Goal: Task Accomplishment & Management: Complete application form

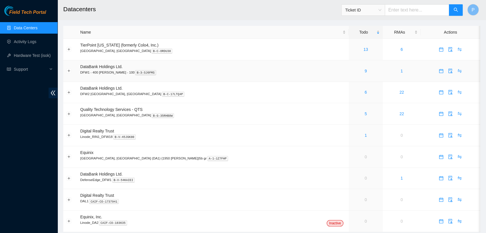
click at [352, 72] on div "9" at bounding box center [366, 71] width 28 height 6
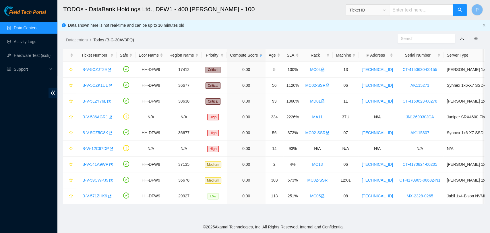
click at [37, 26] on link "Data Centers" at bounding box center [26, 28] width 24 height 5
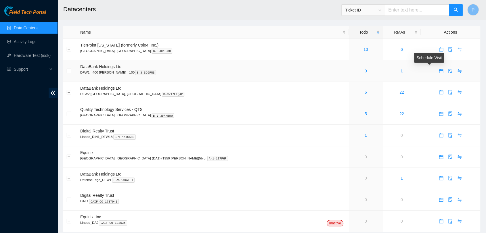
click at [436, 73] on button "button" at bounding box center [440, 70] width 9 height 9
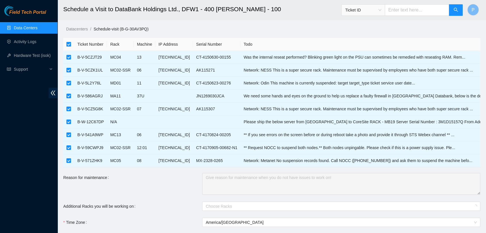
click at [68, 43] on input "checkbox" at bounding box center [68, 44] width 5 height 5
checkbox input "false"
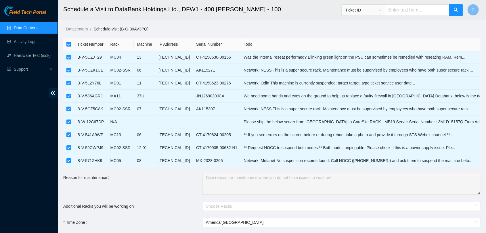
checkbox input "false"
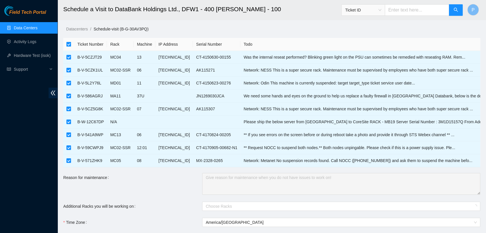
checkbox input "false"
checkbox input "true"
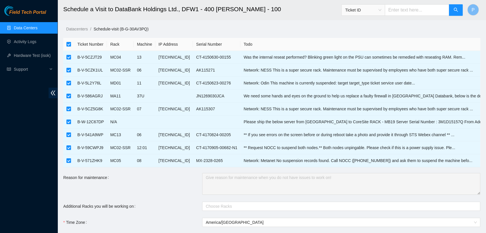
checkbox input "true"
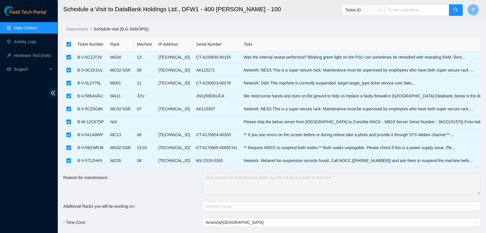
checkbox input "true"
click at [68, 41] on th at bounding box center [68, 44] width 11 height 13
click at [68, 42] on input "checkbox" at bounding box center [68, 44] width 5 height 5
checkbox input "false"
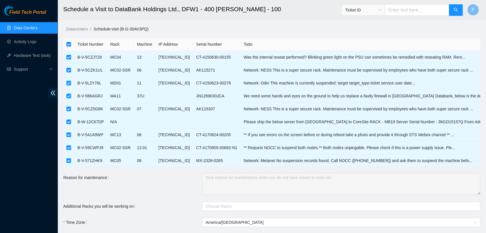
checkbox input "false"
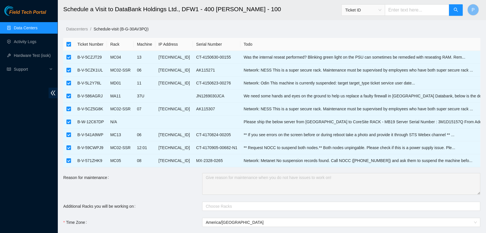
checkbox input "false"
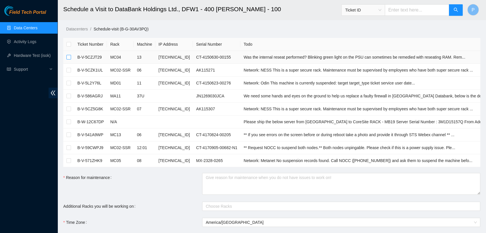
click at [68, 54] on label at bounding box center [68, 57] width 5 height 6
click at [68, 55] on input "checkbox" at bounding box center [68, 57] width 5 height 5
checkbox input "true"
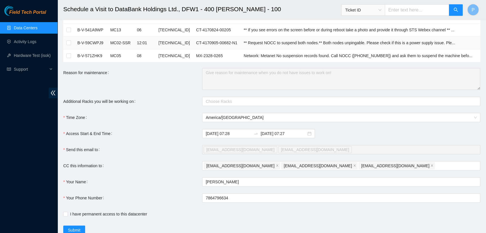
scroll to position [109, 0]
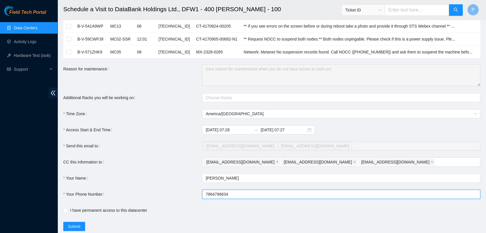
click at [205, 193] on input "7864796634" at bounding box center [341, 194] width 278 height 9
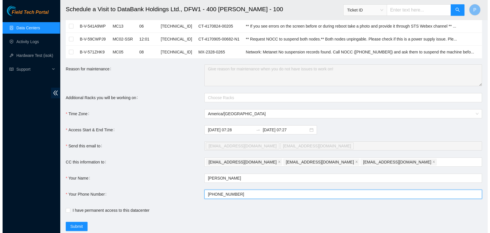
scroll to position [125, 0]
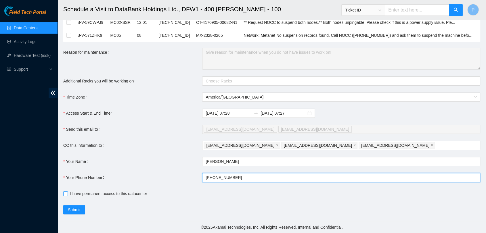
type input "[PHONE_NUMBER]"
click at [65, 191] on input "I have permanent access to this datacenter" at bounding box center [65, 193] width 4 height 4
checkbox input "true"
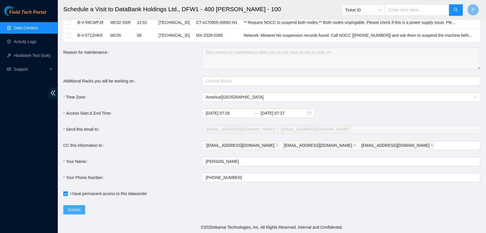
click at [71, 211] on span "Submit" at bounding box center [74, 210] width 13 height 6
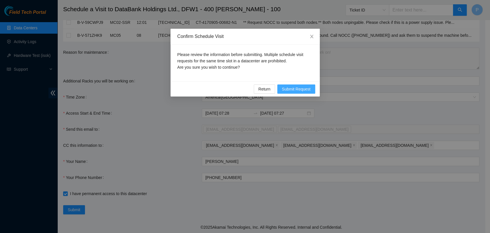
click at [312, 88] on button "Submit Request" at bounding box center [297, 88] width 38 height 9
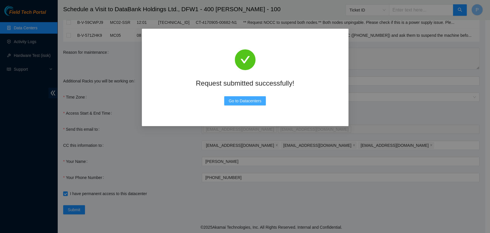
click at [243, 104] on span "Go to Datacenters" at bounding box center [245, 101] width 33 height 6
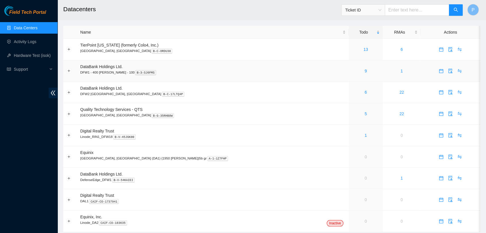
click at [348, 76] on td "9" at bounding box center [365, 71] width 34 height 22
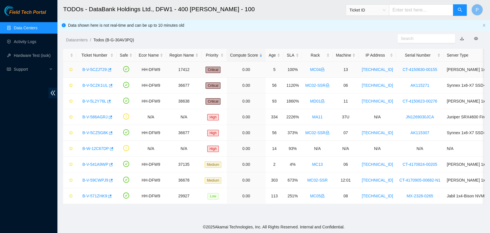
click at [101, 69] on link "B-V-5CZJT29" at bounding box center [94, 69] width 24 height 5
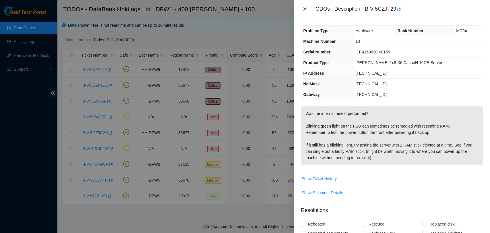
click at [305, 9] on icon "close" at bounding box center [305, 8] width 3 height 3
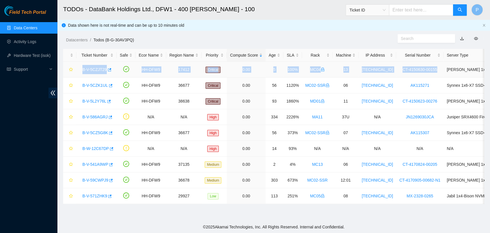
drag, startPoint x: 80, startPoint y: 65, endPoint x: 431, endPoint y: 73, distance: 350.6
click at [431, 73] on tr "B-V-5CZJT29 HH-DFW9 17412 Critical 0.00 5 100% MC04 13 72.246.50.48 CT-4150630-…" at bounding box center [315, 70] width 504 height 16
copy tr "B-V-5CZJT29 HH-DFW9 17412 Critical 0.00 5 100% MC04 13 72.246.50.48 CT-4150630-…"
click at [37, 28] on link "Data Centers" at bounding box center [26, 28] width 24 height 5
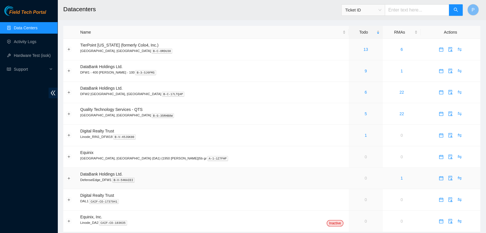
click at [181, 186] on td "DataBank Holdings Ltd. DefenseEdge_DFW1 B-V-54KAIEI" at bounding box center [212, 179] width 271 height 22
click at [352, 72] on div "9" at bounding box center [366, 71] width 28 height 6
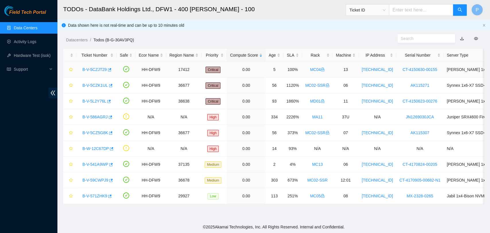
click at [93, 71] on link "B-V-5CZJT29" at bounding box center [94, 69] width 24 height 5
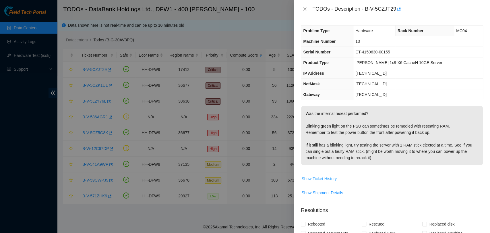
click at [335, 179] on span "Show Ticket History" at bounding box center [319, 179] width 35 height 6
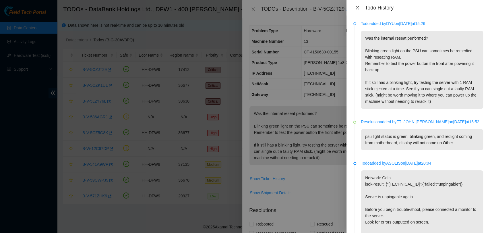
click at [356, 9] on icon "close" at bounding box center [357, 7] width 5 height 5
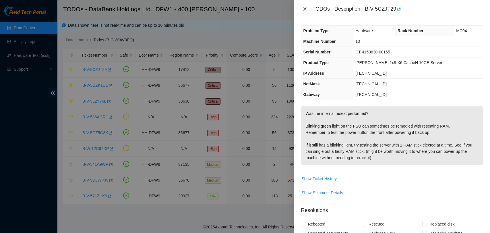
click at [302, 9] on button "Close" at bounding box center [305, 9] width 8 height 5
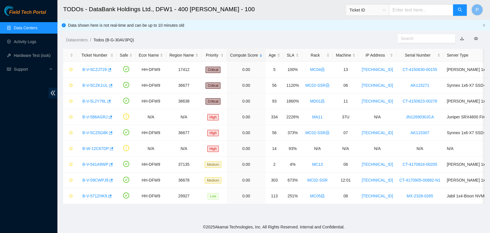
click at [409, 4] on input "text" at bounding box center [421, 9] width 64 height 11
